Goal: Task Accomplishment & Management: Manage account settings

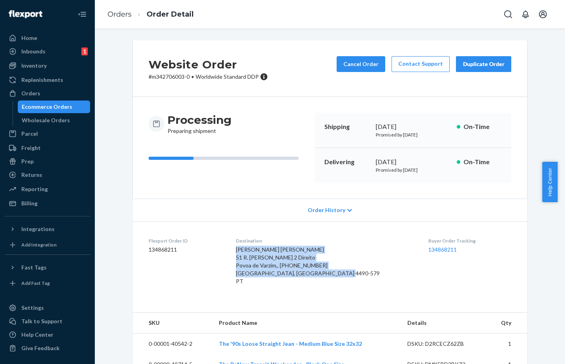
click at [42, 104] on div "Ecommerce Orders" at bounding box center [47, 107] width 51 height 8
click at [34, 92] on div "Orders" at bounding box center [30, 93] width 19 height 8
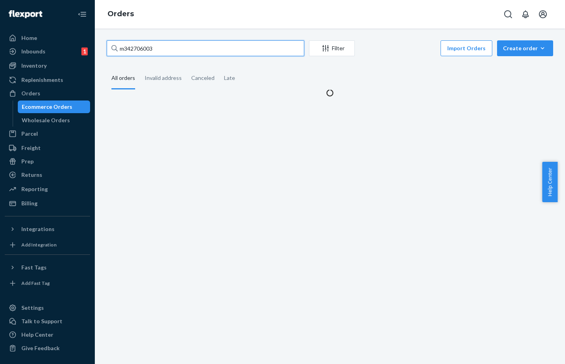
click at [167, 50] on input "m342706003" at bounding box center [206, 48] width 198 height 16
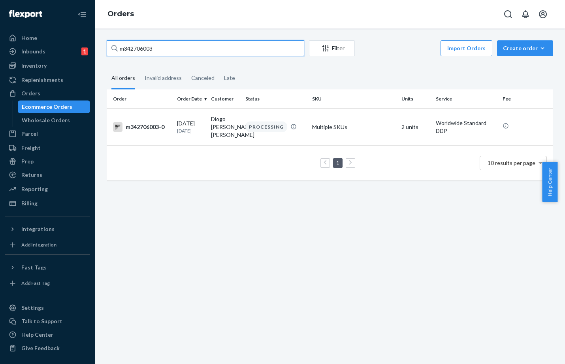
paste input "r664258336"
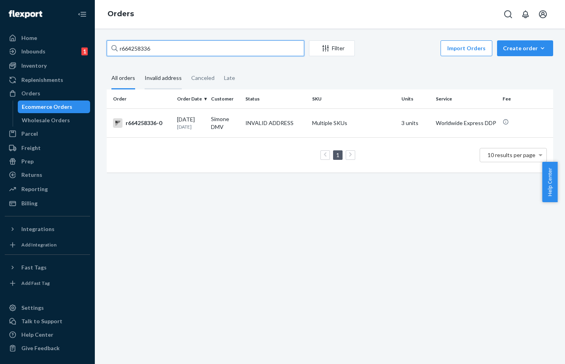
type input "r664258336"
click at [151, 74] on div "Invalid address" at bounding box center [163, 79] width 37 height 22
click at [140, 68] on input "Invalid address" at bounding box center [140, 68] width 0 height 0
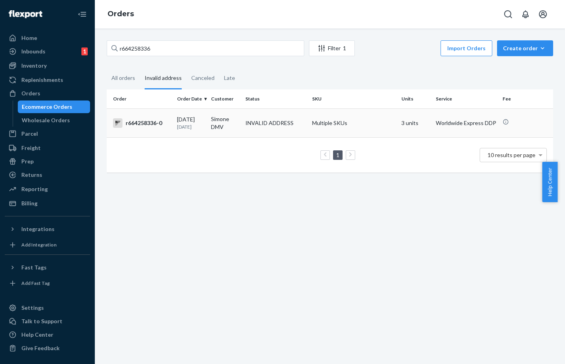
click at [259, 119] on div "INVALID ADDRESS" at bounding box center [269, 123] width 48 height 8
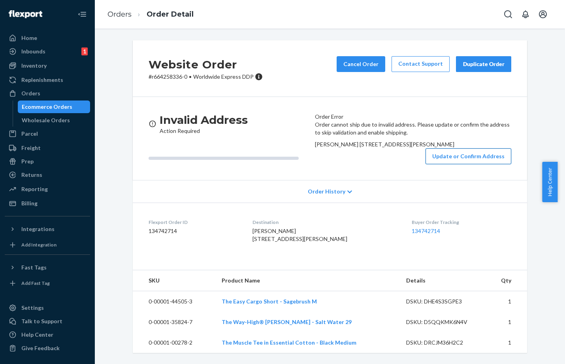
click at [445, 164] on button "Update or Confirm Address" at bounding box center [469, 156] width 86 height 16
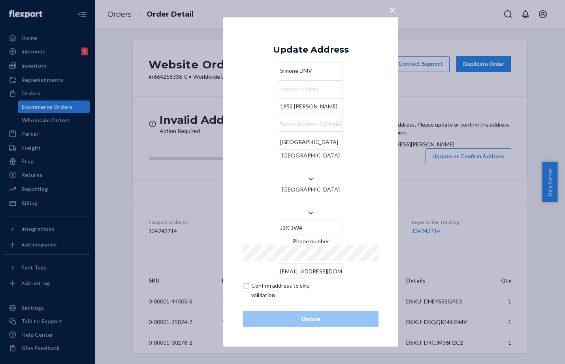
click at [531, 47] on div "× Update Address [PERSON_NAME] DMV 1952 [PERSON_NAME] [GEOGRAPHIC_DATA] [GEOGRA…" at bounding box center [282, 182] width 565 height 364
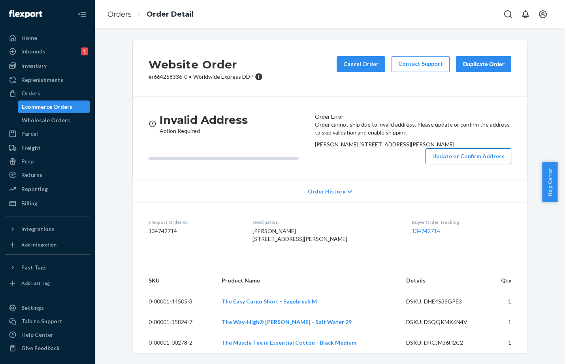
click at [446, 164] on button "Update or Confirm Address" at bounding box center [469, 156] width 86 height 16
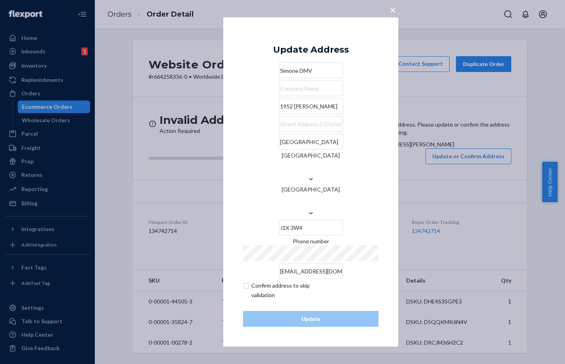
drag, startPoint x: 262, startPoint y: 132, endPoint x: 232, endPoint y: 131, distance: 29.2
click at [232, 131] on div "× Update Address [PERSON_NAME] DMV 1952 [PERSON_NAME] [GEOGRAPHIC_DATA] [GEOGRA…" at bounding box center [310, 181] width 175 height 329
paste input "[STREET_ADDRESS]"
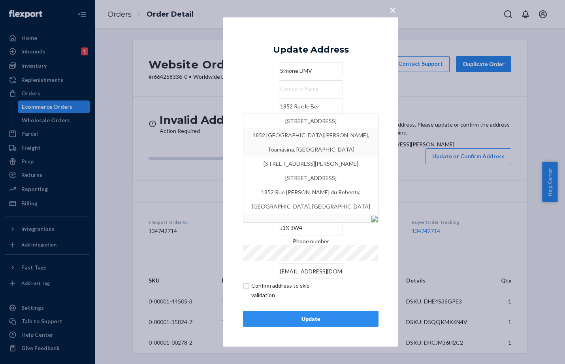
type input "1852 Rue le Ber"
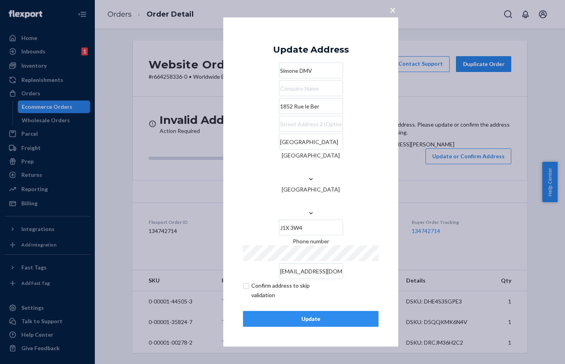
click at [296, 114] on input "1852 Rue le Ber" at bounding box center [311, 106] width 64 height 16
click at [294, 114] on input "1852 Rue le Ber" at bounding box center [311, 106] width 64 height 16
drag, startPoint x: 341, startPoint y: 194, endPoint x: 307, endPoint y: 196, distance: 33.6
click at [308, 196] on div "[GEOGRAPHIC_DATA] [GEOGRAPHIC_DATA] [GEOGRAPHIC_DATA] J1X 3W4" at bounding box center [311, 185] width 136 height 102
paste input "1852 Rue le Ber"
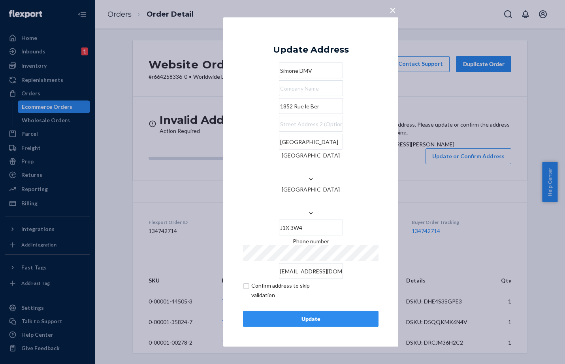
type input "1852 Rue le Ber"
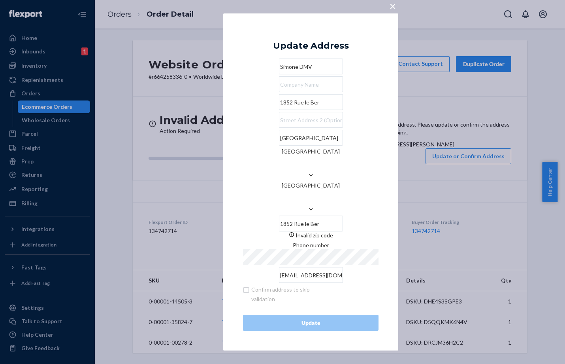
drag, startPoint x: 364, startPoint y: 189, endPoint x: 296, endPoint y: 190, distance: 68.0
click at [297, 191] on div "[GEOGRAPHIC_DATA] [GEOGRAPHIC_DATA] [GEOGRAPHIC_DATA] 1852 [GEOGRAPHIC_DATA] In…" at bounding box center [311, 184] width 136 height 109
drag, startPoint x: 296, startPoint y: 126, endPoint x: 216, endPoint y: 123, distance: 79.9
click at [222, 123] on div "× Update Address [PERSON_NAME] DMV [STREET_ADDRESS] Invalid zip code Phone numb…" at bounding box center [282, 182] width 565 height 364
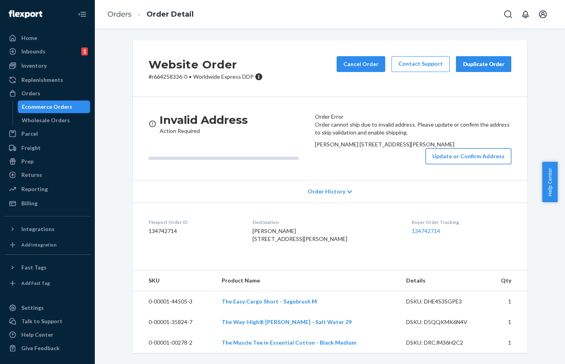
click at [459, 164] on button "Update or Confirm Address" at bounding box center [469, 156] width 86 height 16
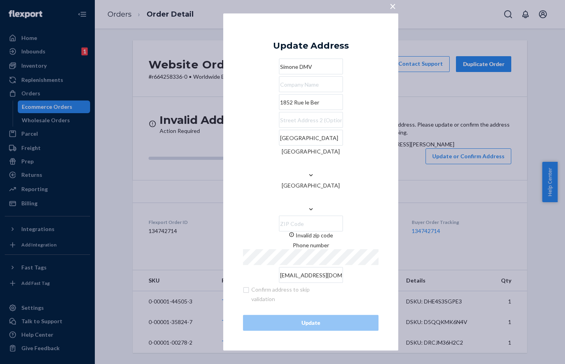
drag, startPoint x: 292, startPoint y: 127, endPoint x: 225, endPoint y: 123, distance: 66.5
click at [225, 123] on div "× Update Address [PERSON_NAME] DMV [STREET_ADDRESS] Invalid zip code Phone numb…" at bounding box center [310, 181] width 175 height 337
click at [337, 215] on input "Invalid zip code" at bounding box center [311, 223] width 64 height 16
paste input "H3K 2A4"
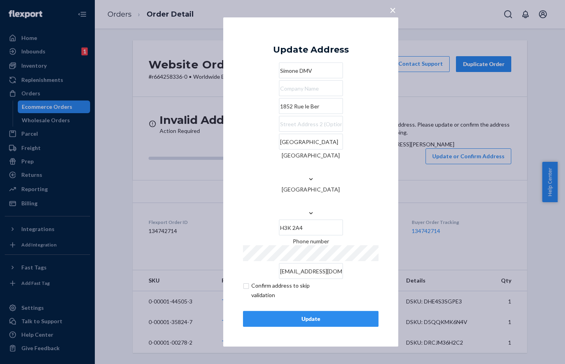
type input "H3K 2A4"
click at [384, 194] on div "× Update Address [PERSON_NAME] DMV [STREET_ADDRESS] Phone number [EMAIL_ADDRESS…" at bounding box center [310, 181] width 175 height 329
click at [313, 315] on div "Update" at bounding box center [311, 319] width 122 height 8
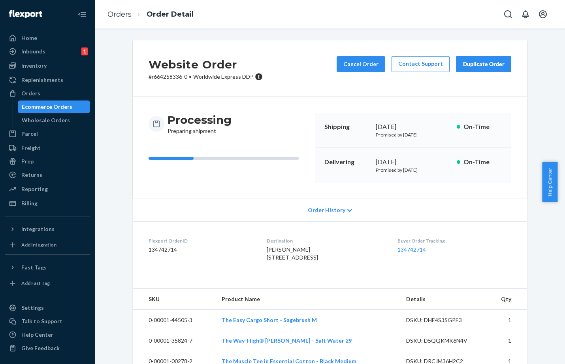
click at [551, 111] on div "Website Order # r664258336-0 • Worldwide Express DDP Cancel Order Contact Suppo…" at bounding box center [330, 210] width 458 height 340
